Goal: Task Accomplishment & Management: Complete application form

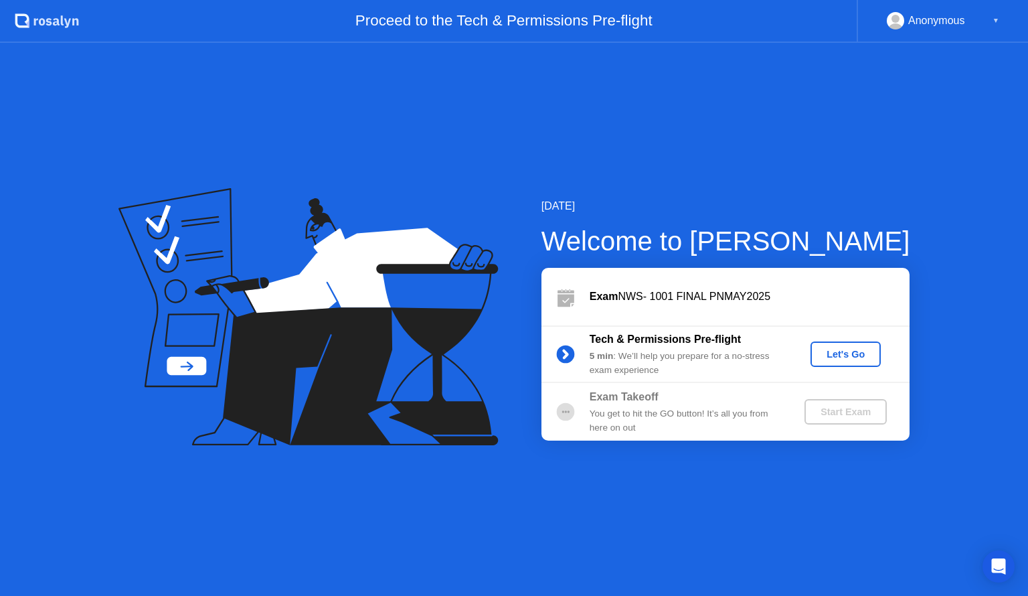
click at [848, 360] on div "Let's Go" at bounding box center [846, 354] width 60 height 11
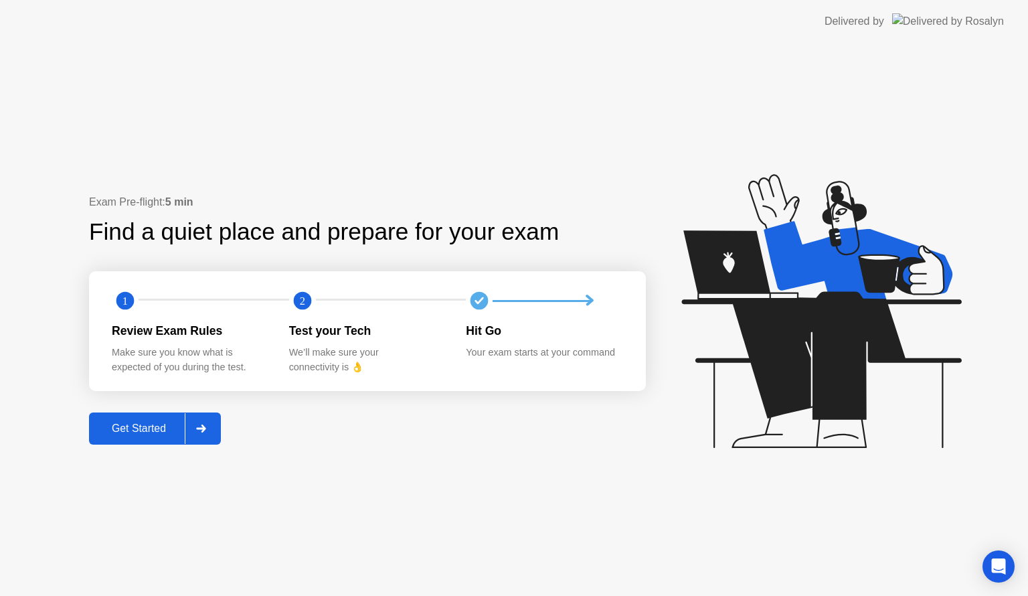
click at [149, 437] on button "Get Started" at bounding box center [155, 428] width 132 height 32
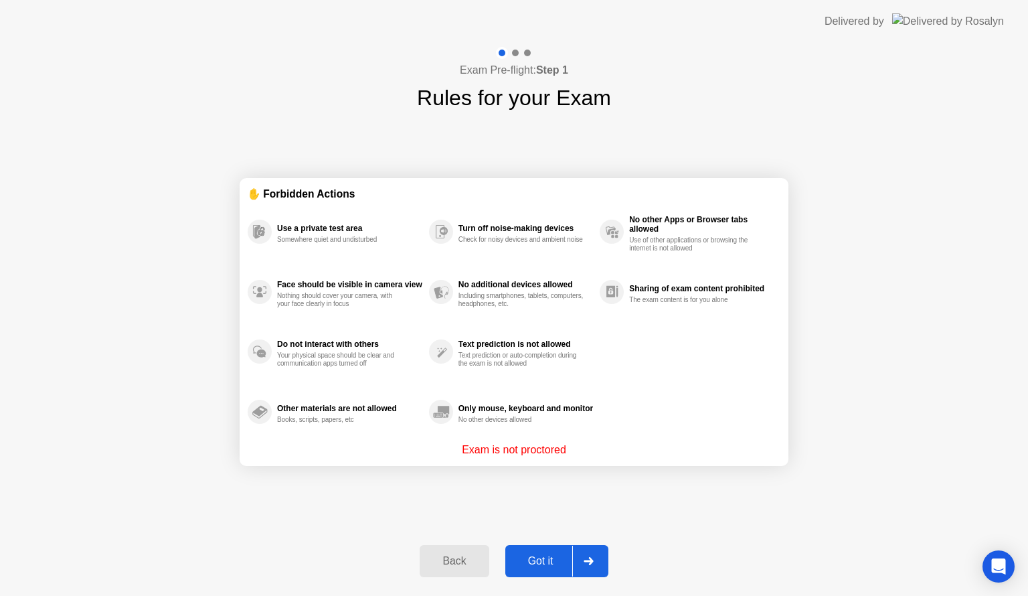
click at [556, 559] on div "Got it" at bounding box center [541, 561] width 63 height 12
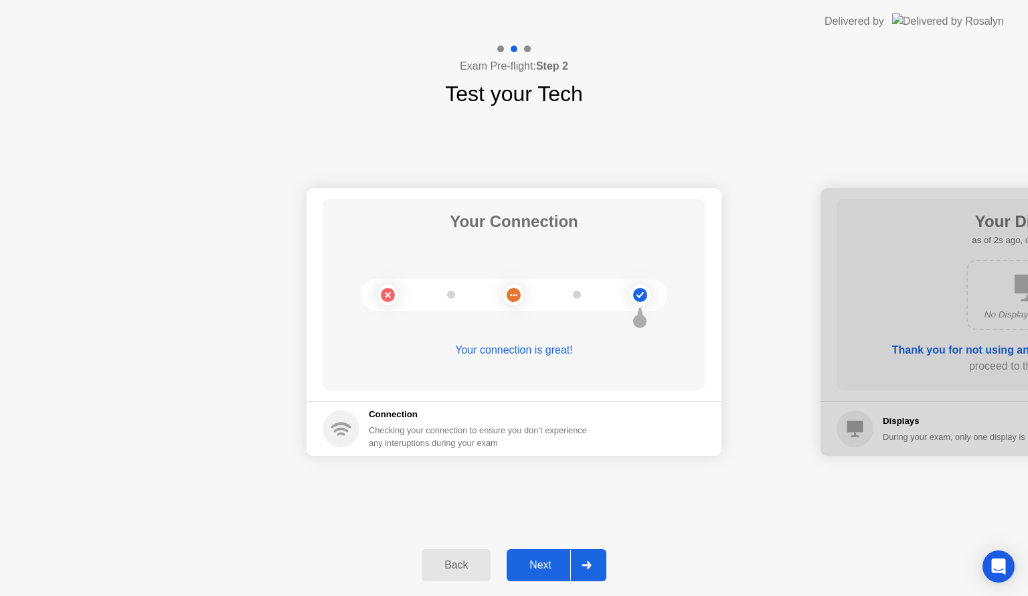
click at [556, 559] on div "Next" at bounding box center [541, 565] width 60 height 12
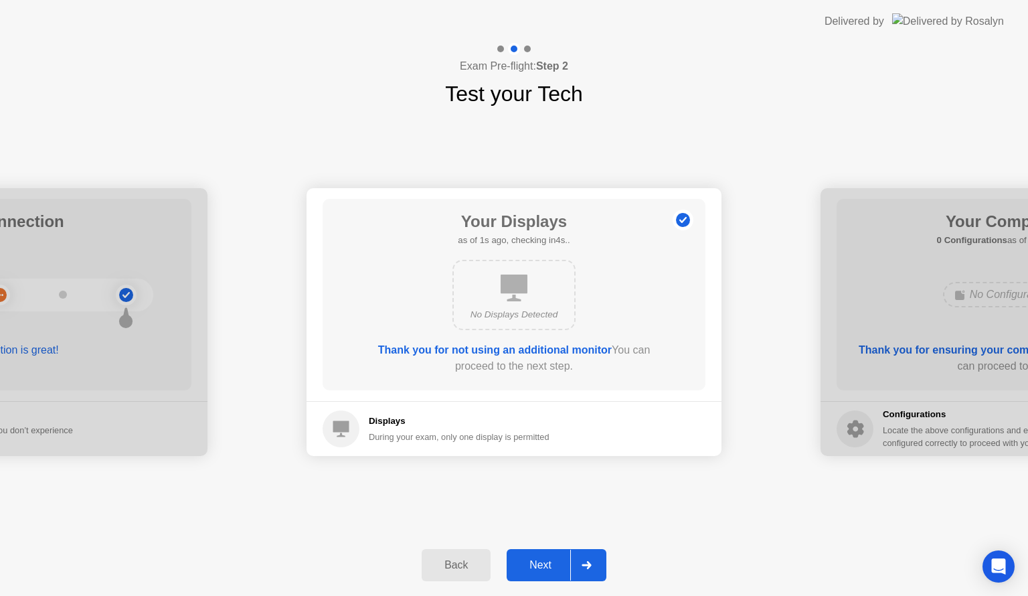
click at [556, 559] on div "Next" at bounding box center [541, 565] width 60 height 12
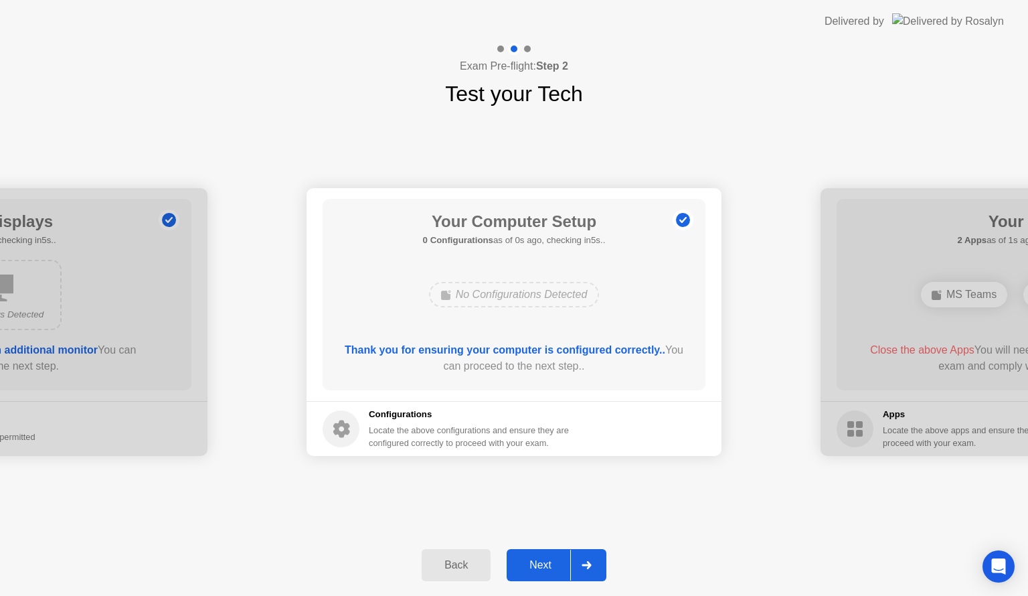
click at [556, 559] on div "Next" at bounding box center [541, 565] width 60 height 12
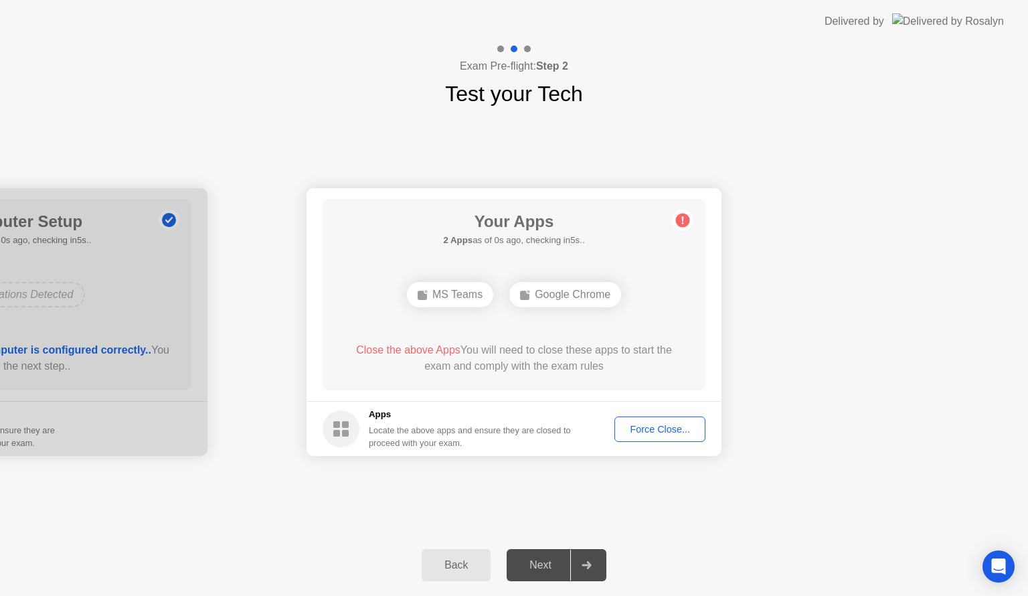
click at [647, 424] on div "Force Close..." at bounding box center [660, 429] width 82 height 11
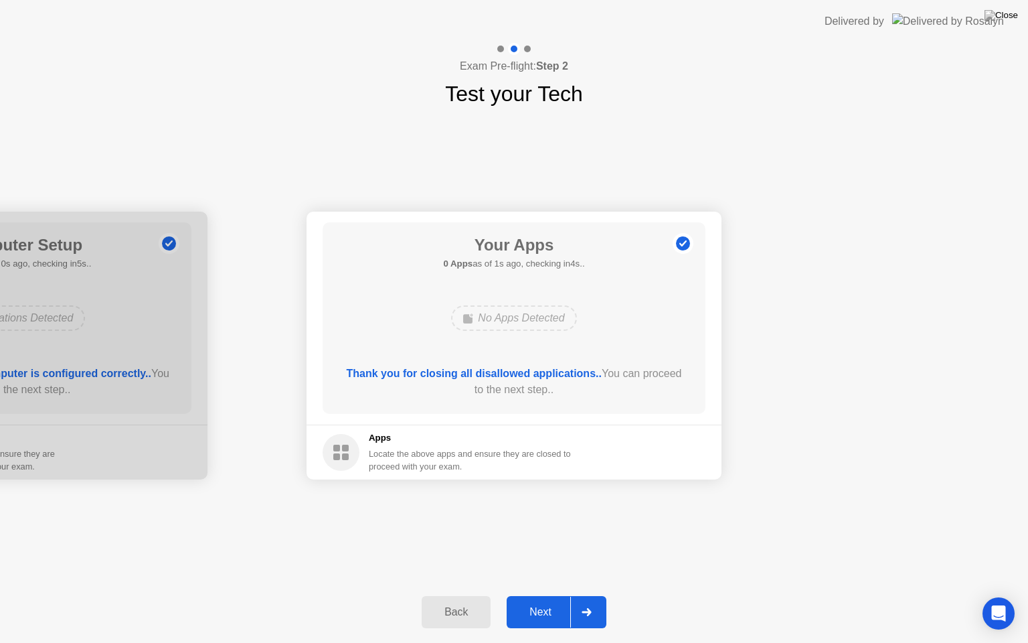
click at [555, 595] on button "Next" at bounding box center [557, 612] width 100 height 32
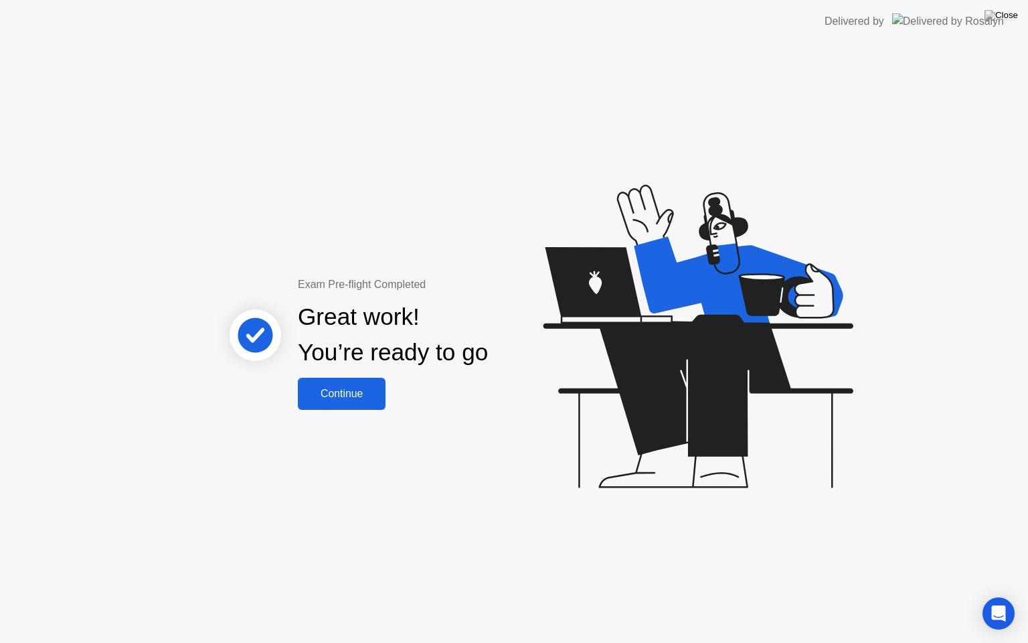
click at [329, 392] on div "Continue" at bounding box center [342, 394] width 80 height 12
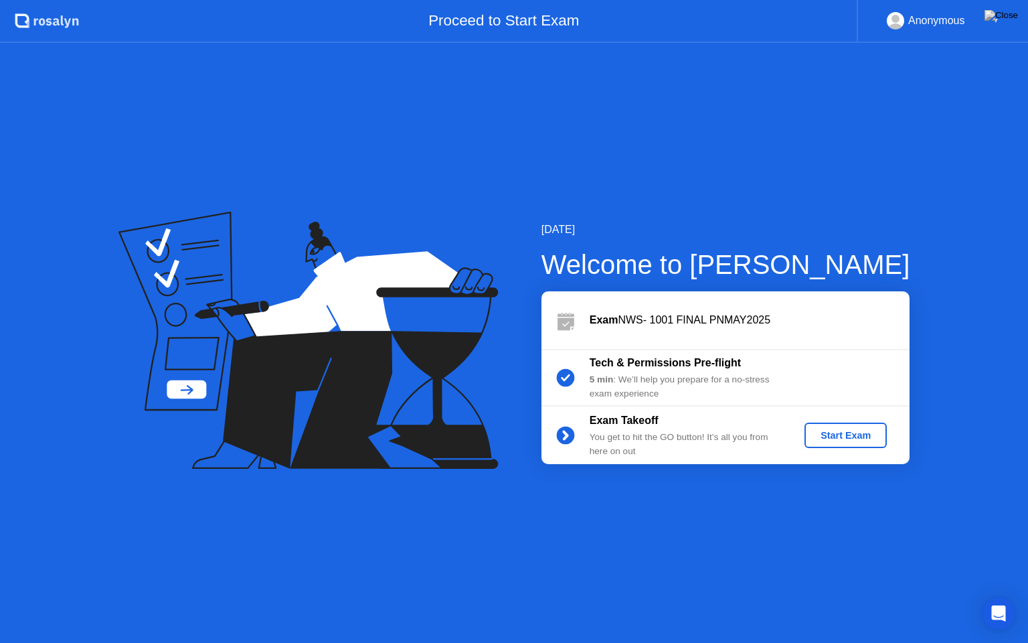
click at [842, 427] on button "Start Exam" at bounding box center [846, 434] width 82 height 25
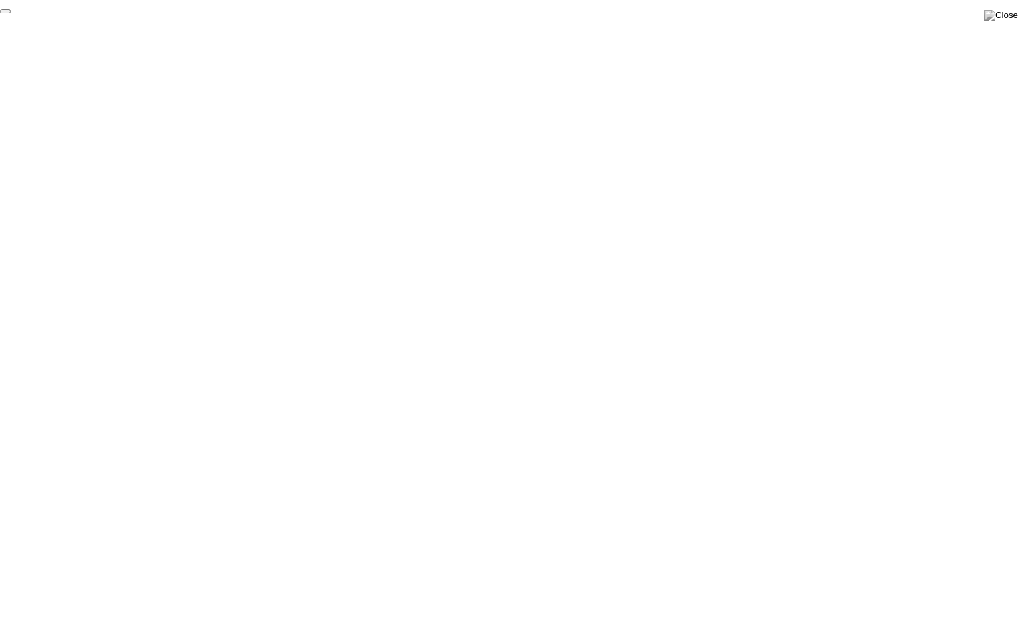
click div "End Proctoring Session"
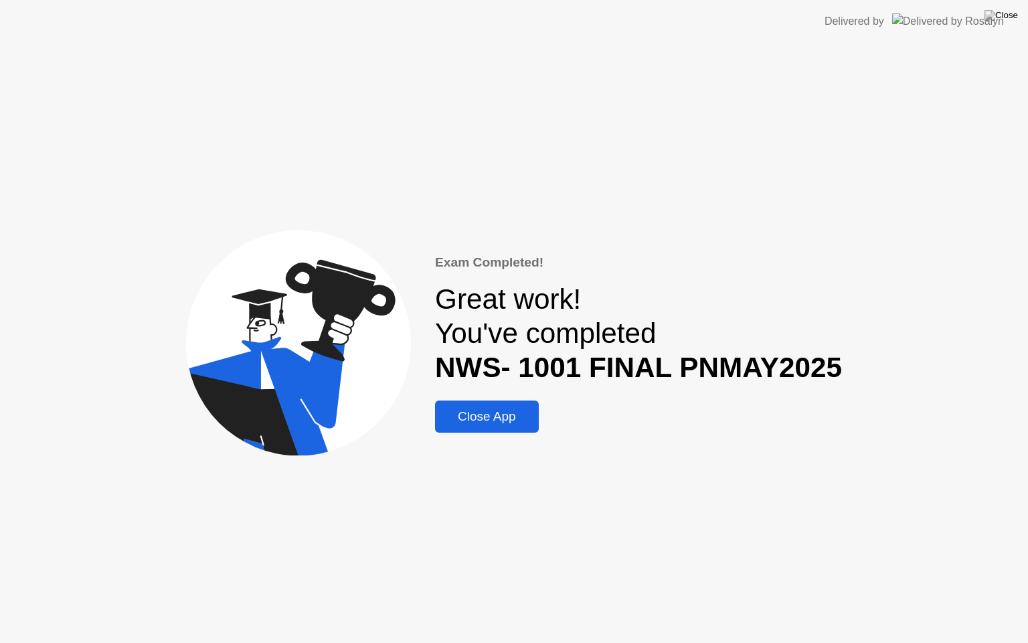
click at [506, 413] on div "Close App" at bounding box center [487, 416] width 96 height 15
